Goal: Check status: Check status

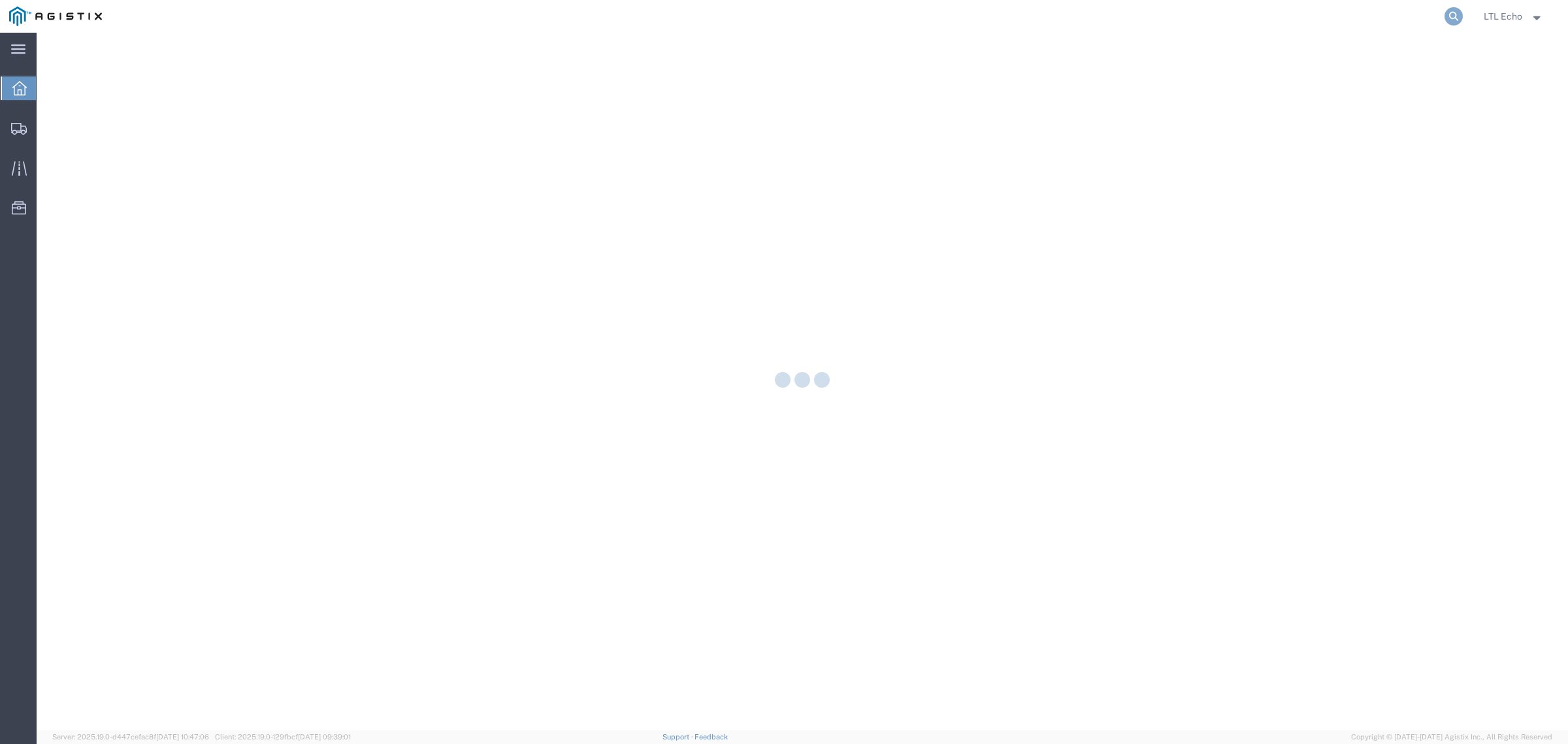
click at [1450, 13] on icon at bounding box center [1453, 16] width 18 height 18
click at [1390, 13] on input "search" at bounding box center [1246, 16] width 397 height 32
paste input "64303666"
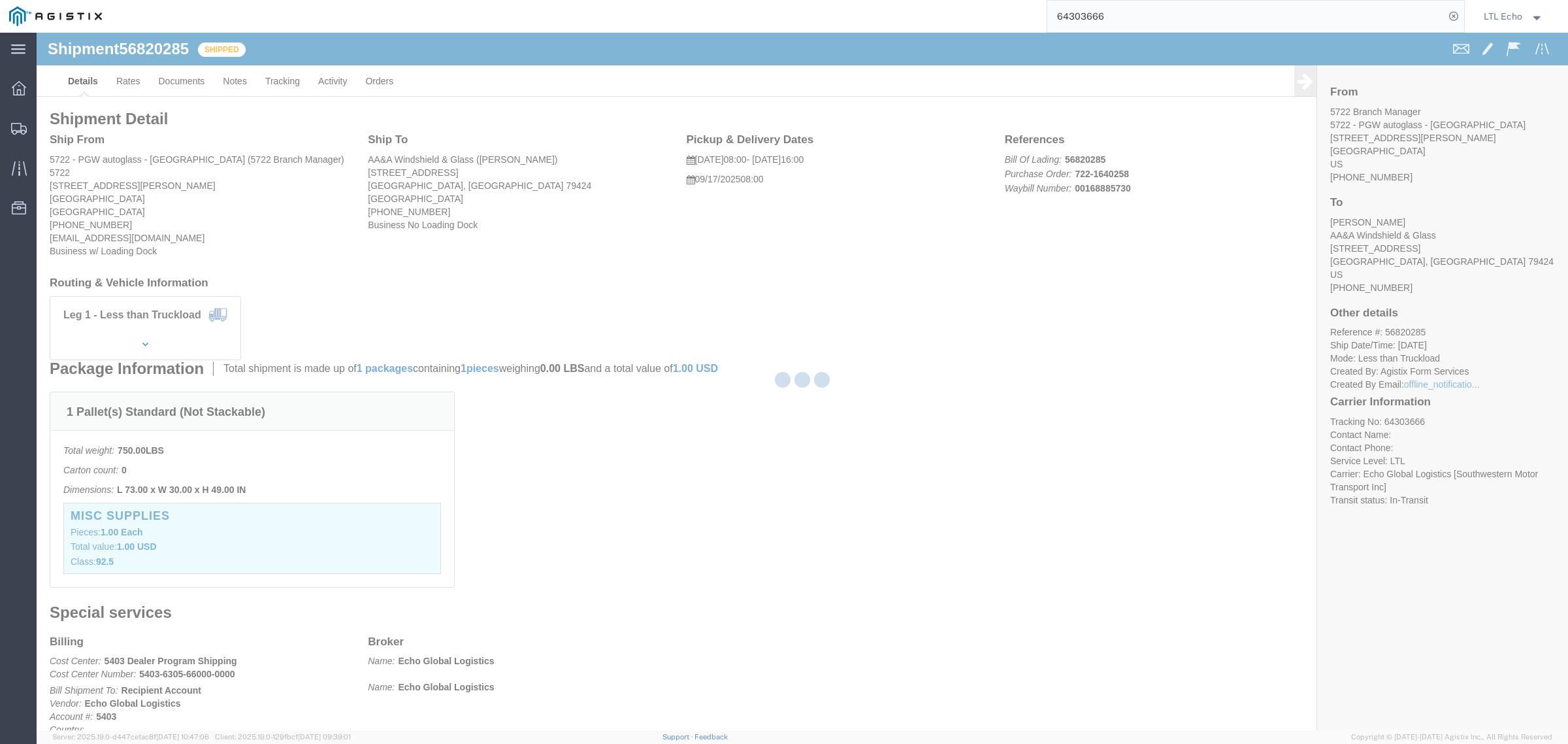
click at [588, 230] on div at bounding box center [802, 381] width 1532 height 698
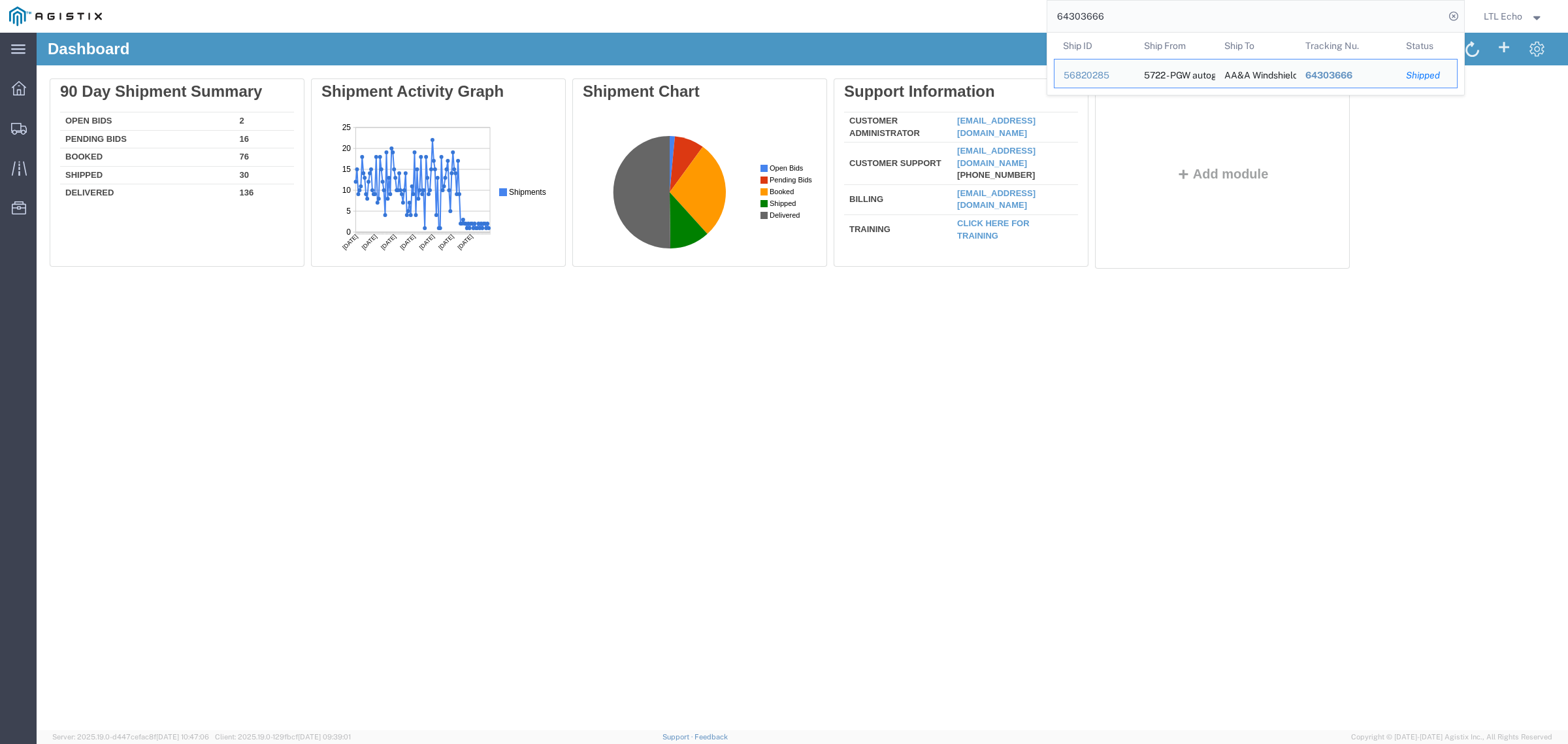
click at [1141, 18] on input "64303666" at bounding box center [1246, 16] width 397 height 32
drag, startPoint x: 1144, startPoint y: 14, endPoint x: 943, endPoint y: -22, distance: 204.2
click at [943, 0] on html "main_menu Created with Sketch. Collapse Menu Dashboard Shipments Traffic Resour…" at bounding box center [784, 372] width 1568 height 744
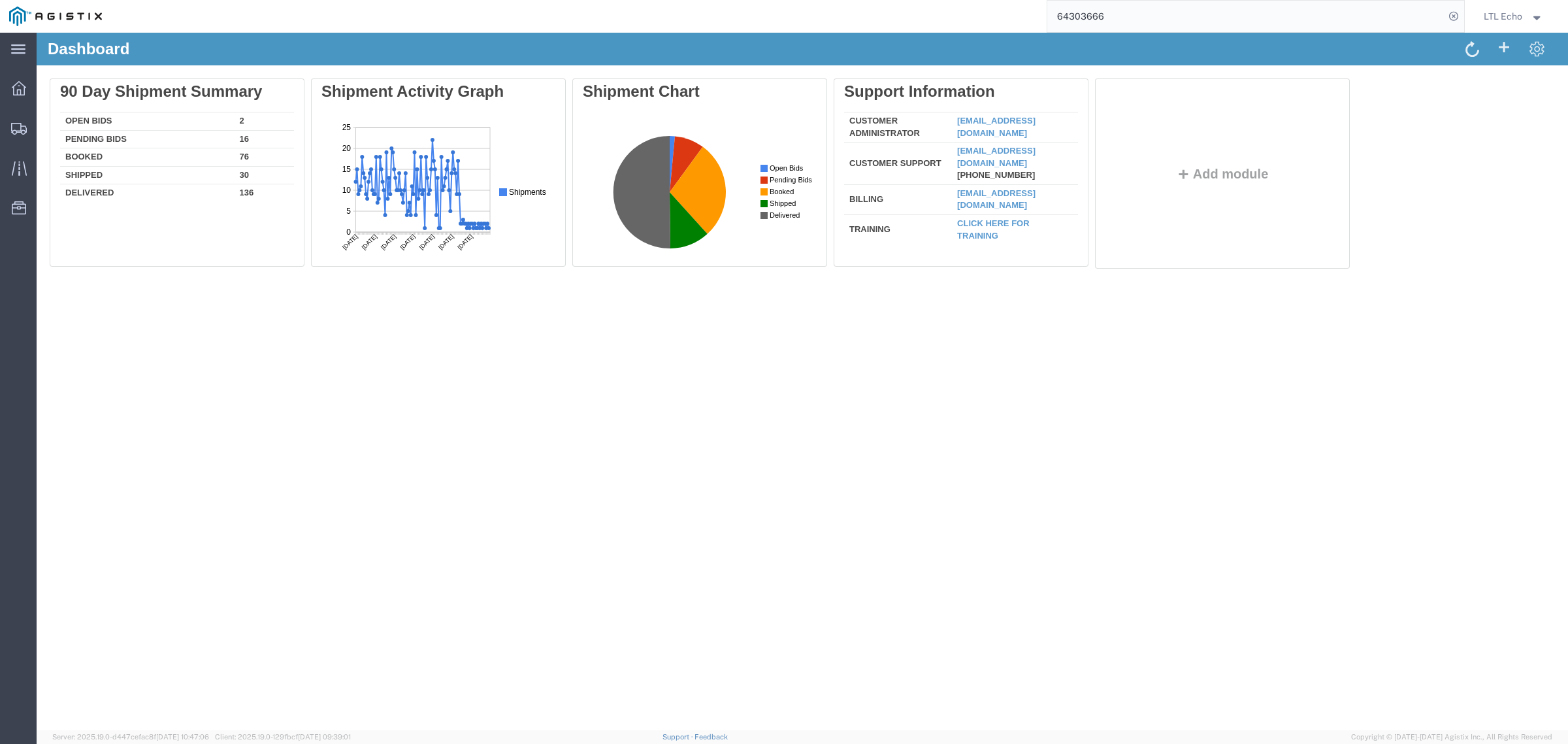
click at [1132, 1] on input "64303666" at bounding box center [1246, 16] width 397 height 32
drag, startPoint x: 1128, startPoint y: 15, endPoint x: 1031, endPoint y: 0, distance: 98.2
click at [1034, 1] on div "64303666" at bounding box center [788, 16] width 1354 height 33
paste input "search"
type input "64303666"
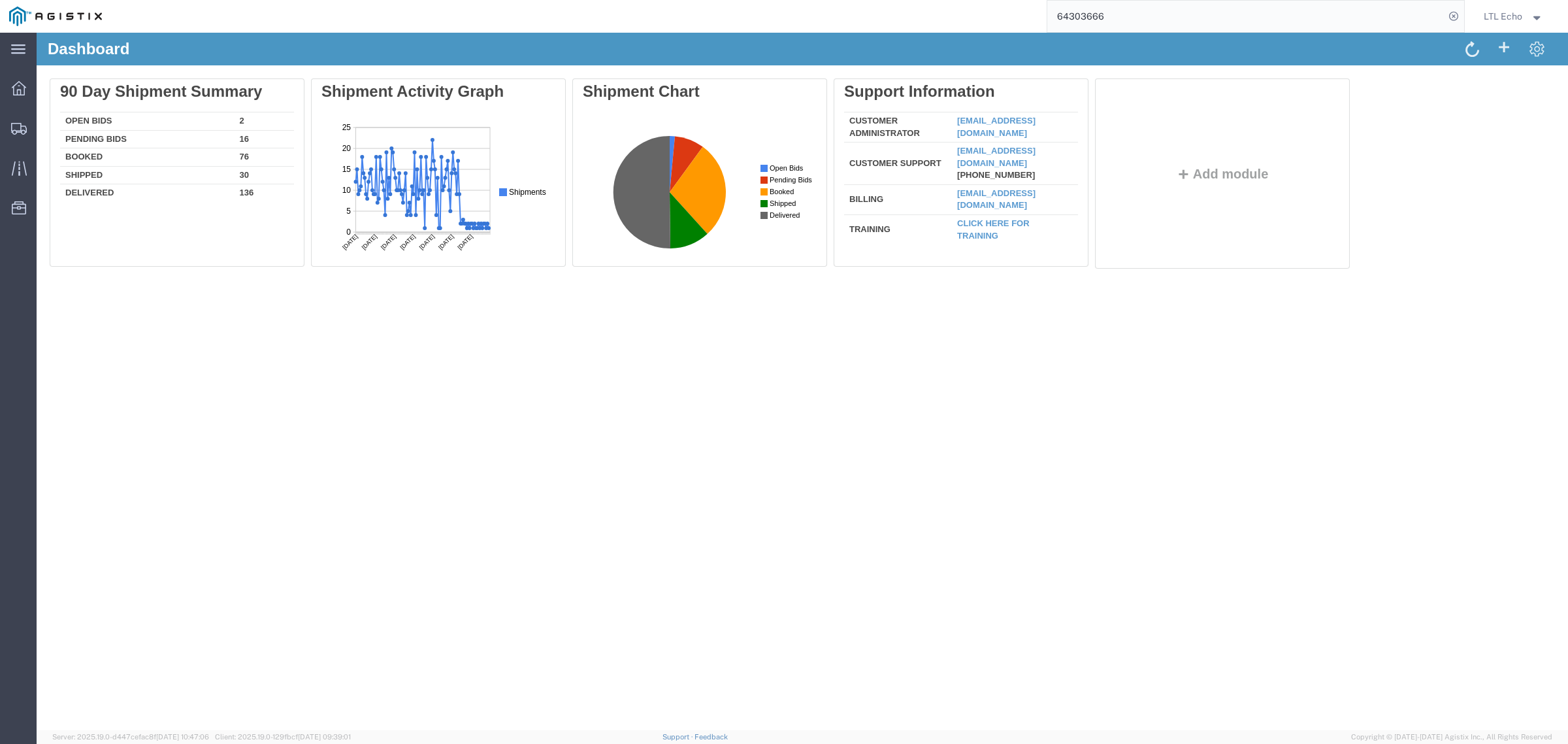
click at [1157, 20] on input "64303666" at bounding box center [1246, 16] width 397 height 32
click at [1115, 13] on input "64303666" at bounding box center [1246, 16] width 397 height 32
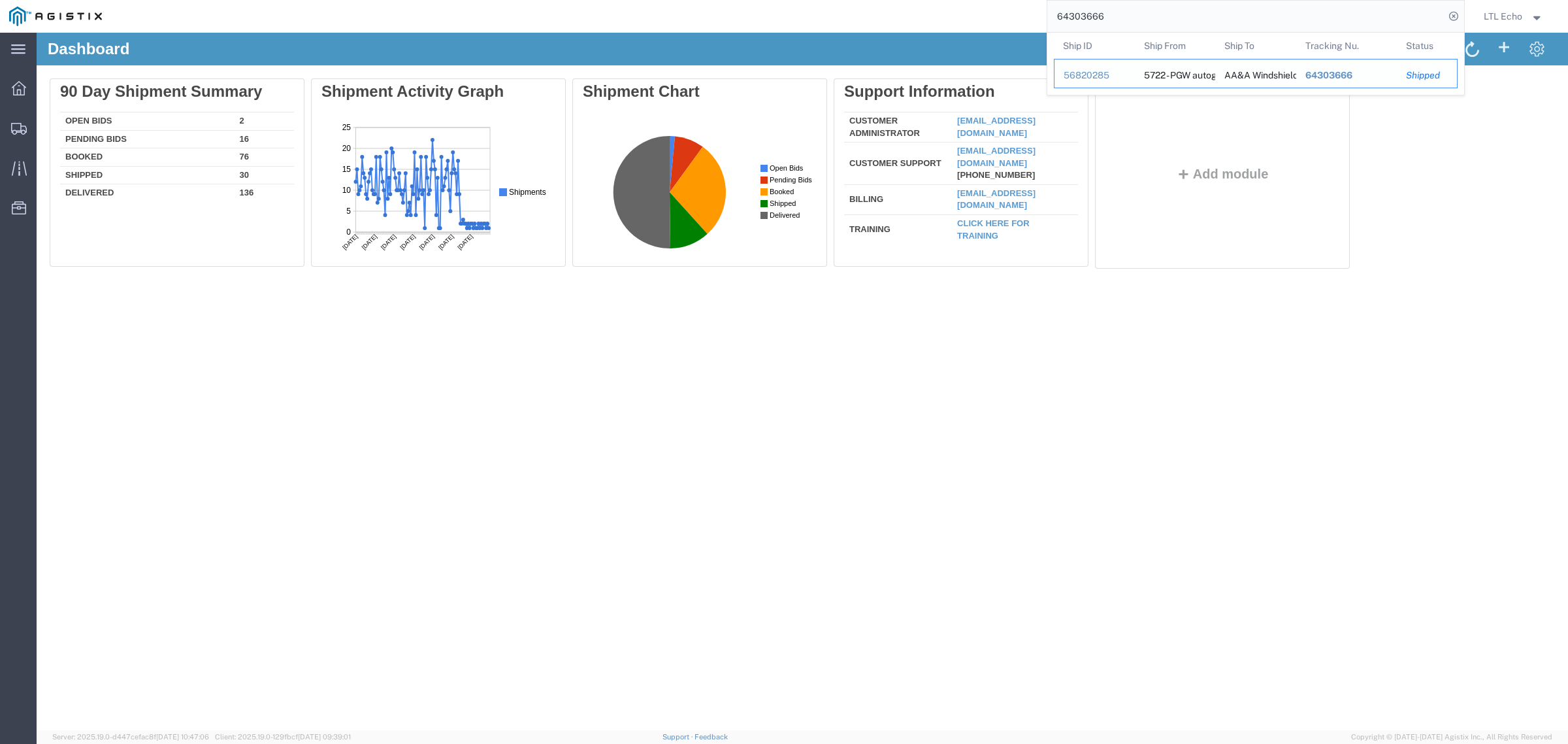
click at [1080, 70] on div "56820285" at bounding box center [1095, 75] width 62 height 13
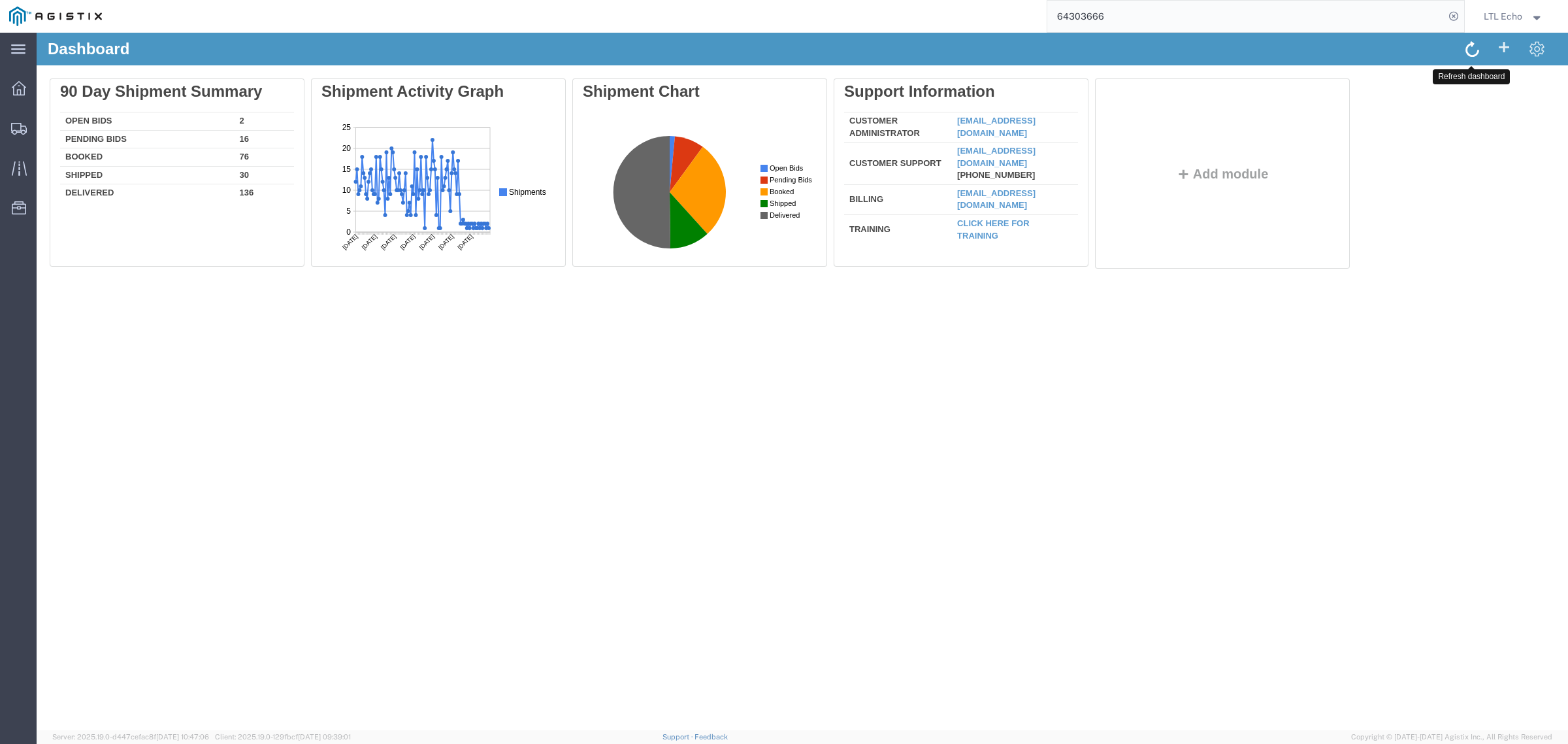
click at [1470, 47] on span at bounding box center [1472, 48] width 13 height 17
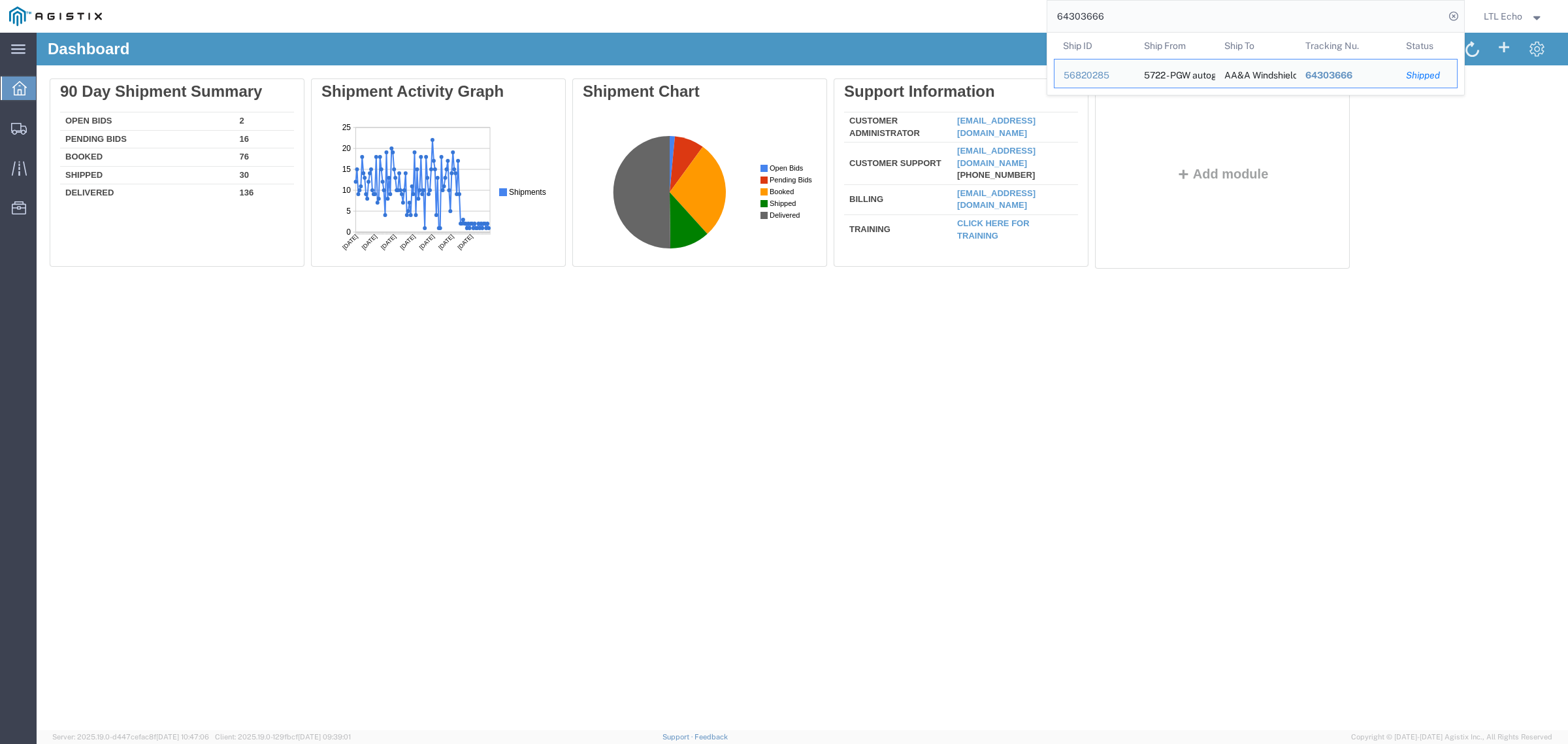
click at [1131, 18] on input "64303666" at bounding box center [1246, 16] width 397 height 32
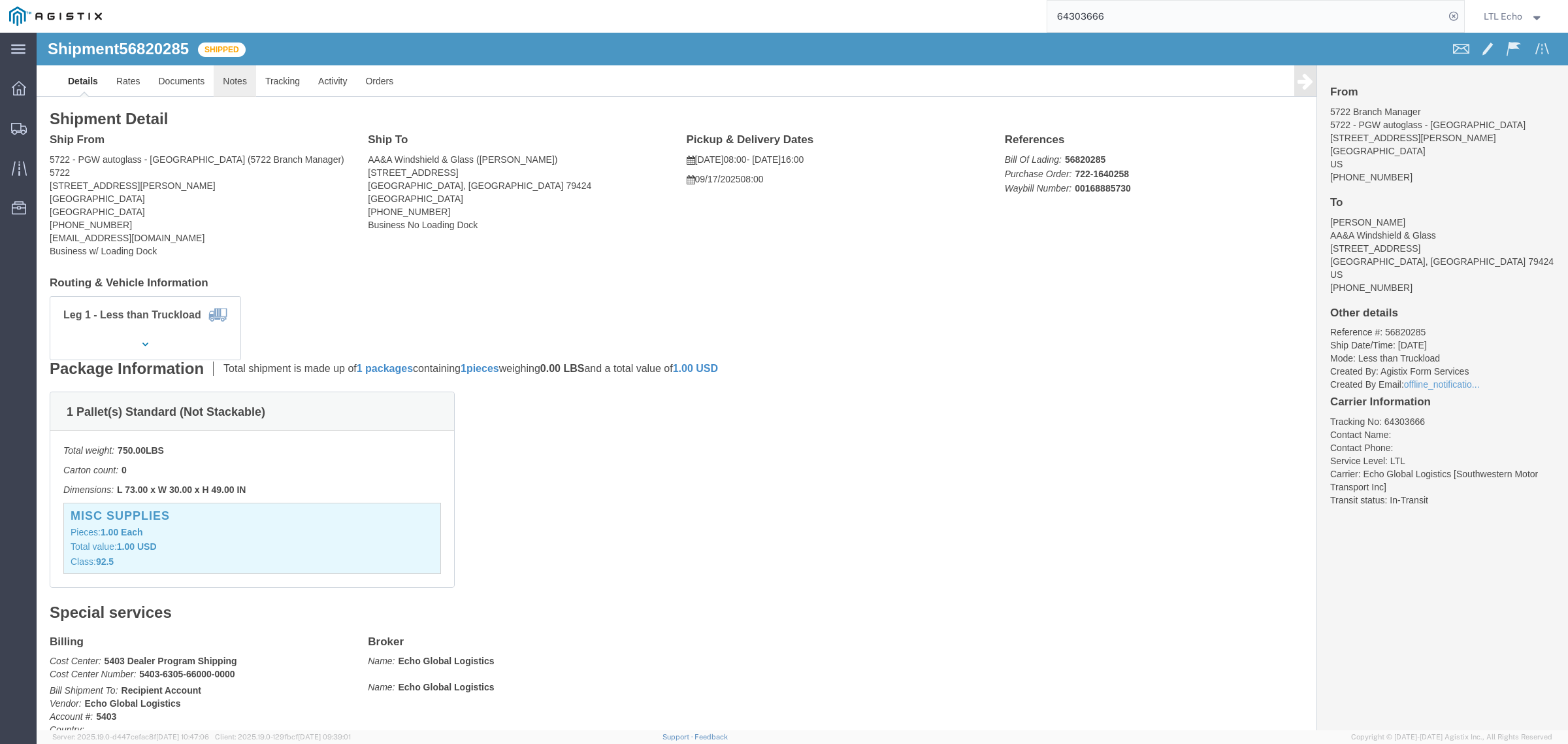
click link "Notes"
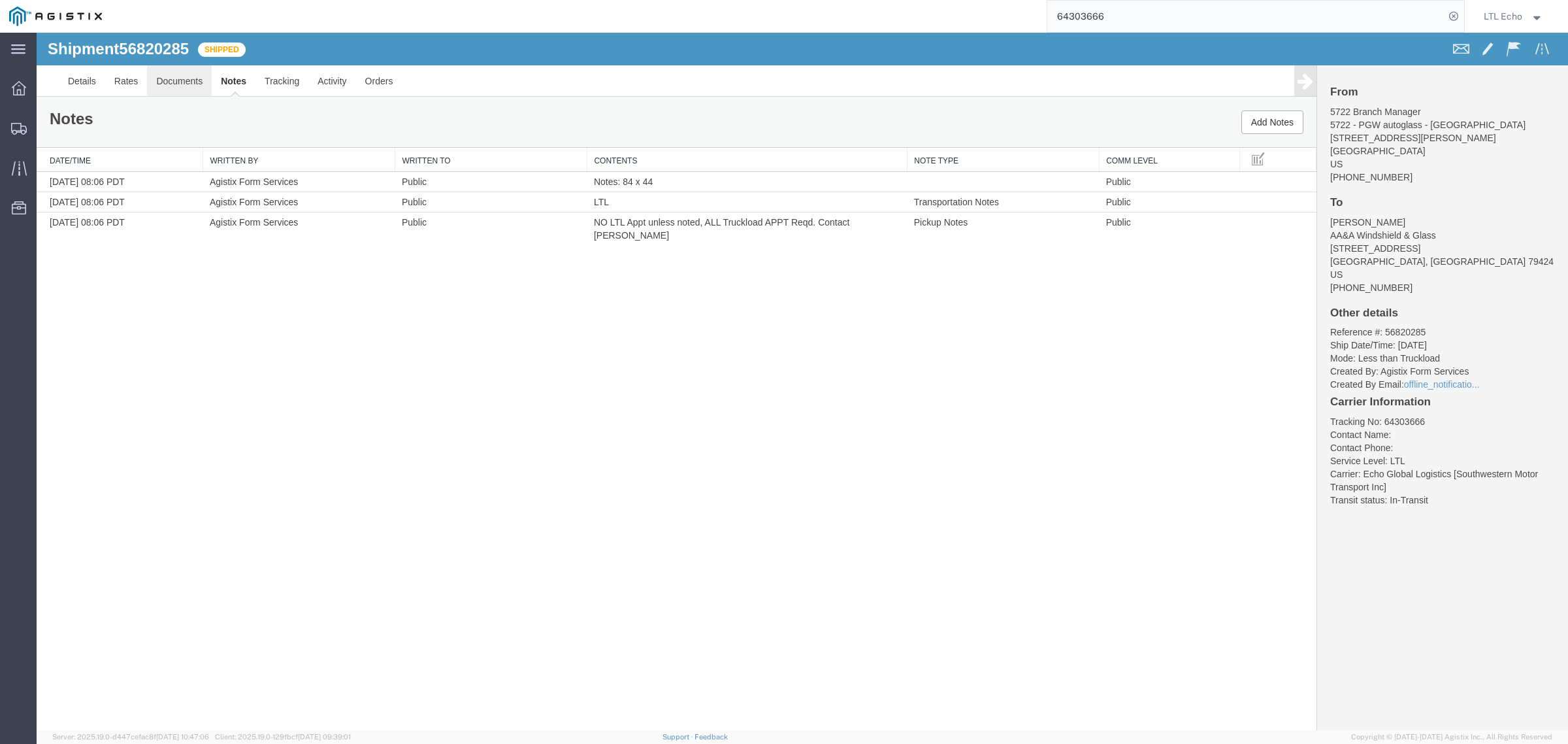
click at [188, 79] on link "Documents" at bounding box center [179, 81] width 65 height 32
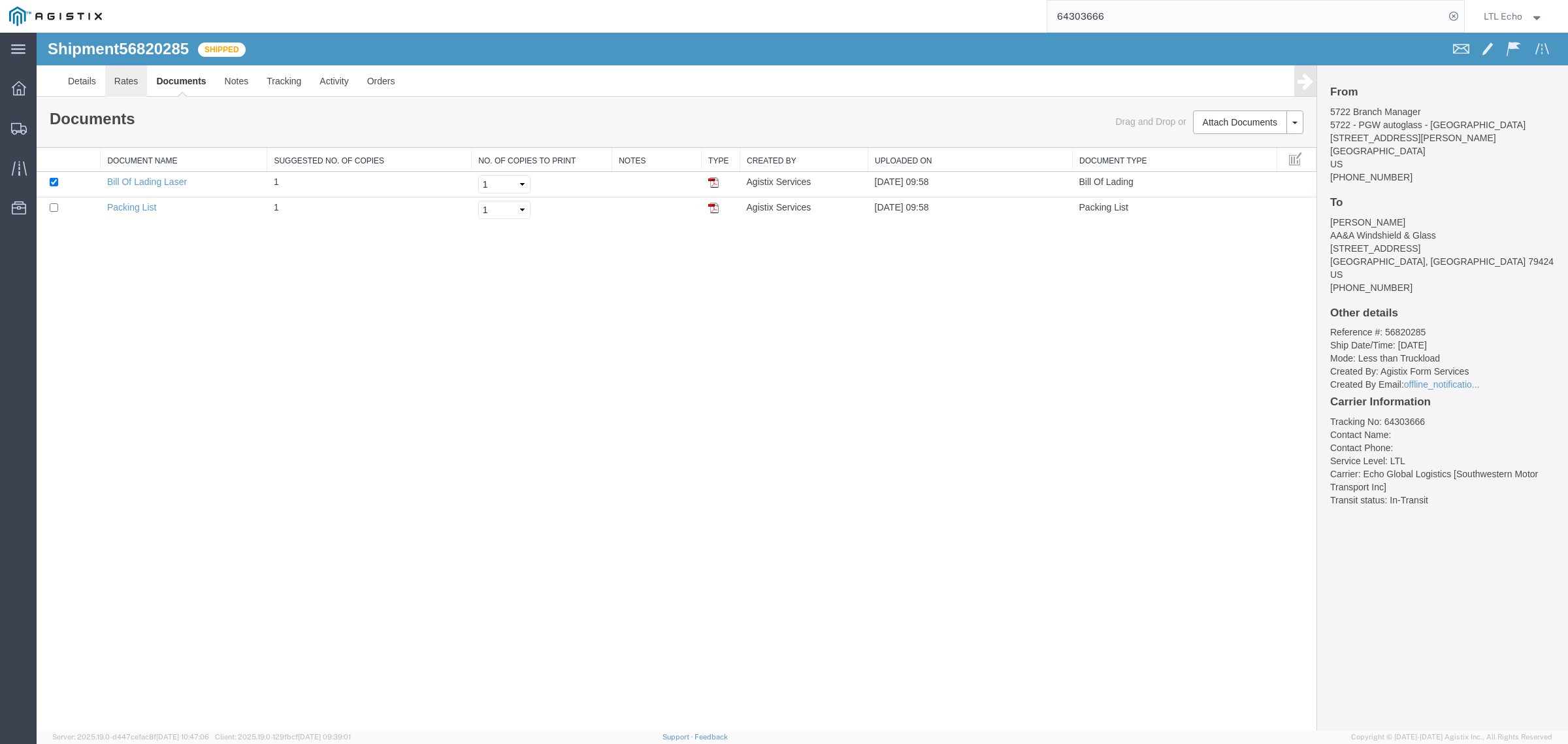
click at [128, 84] on link "Rates" at bounding box center [126, 81] width 42 height 32
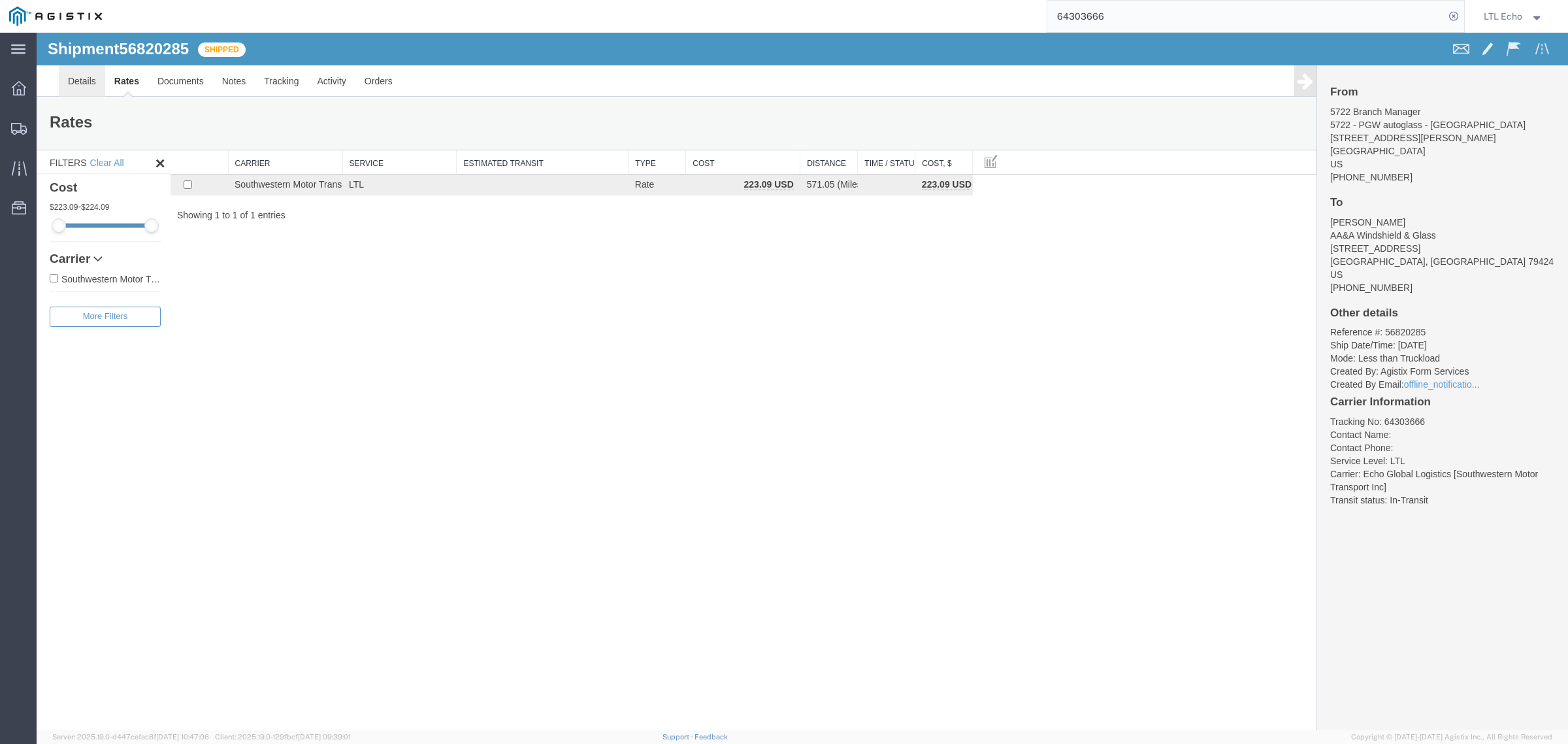
click at [76, 78] on link "Details" at bounding box center [81, 81] width 46 height 32
